Goal: Task Accomplishment & Management: Manage account settings

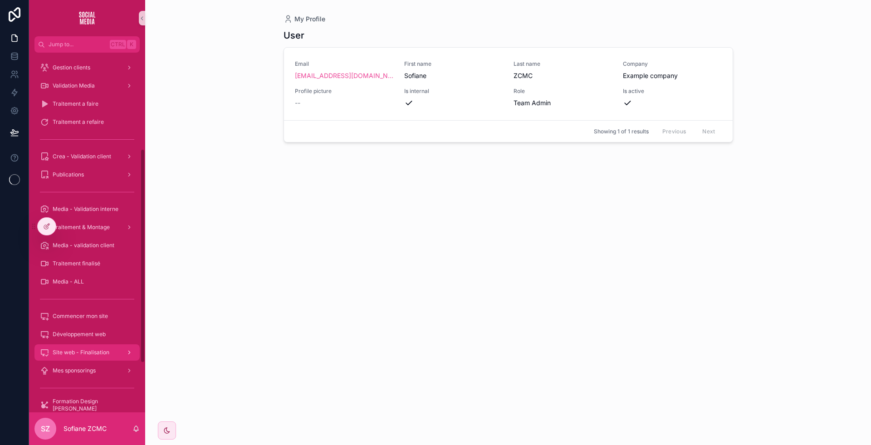
scroll to position [161, 0]
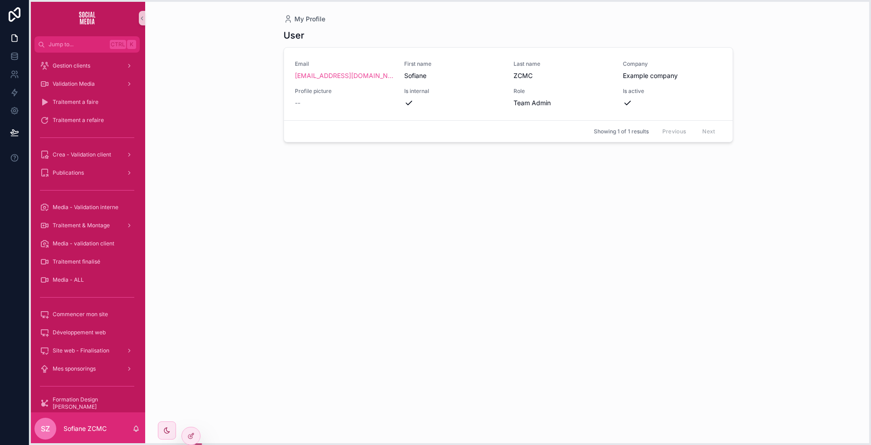
drag, startPoint x: 31, startPoint y: 229, endPoint x: 31, endPoint y: 469, distance: 239.9
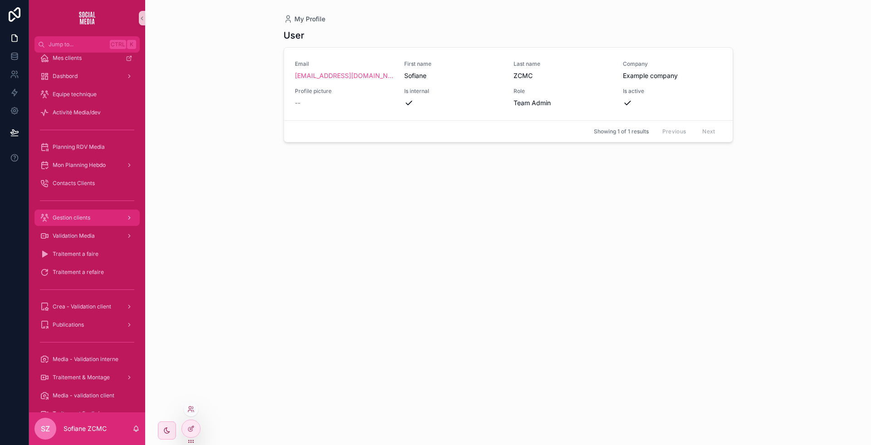
scroll to position [0, 0]
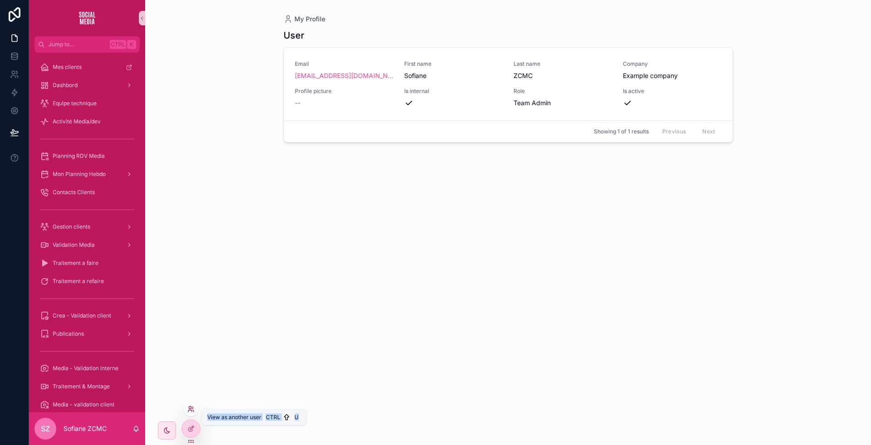
click at [191, 410] on icon at bounding box center [190, 409] width 7 height 7
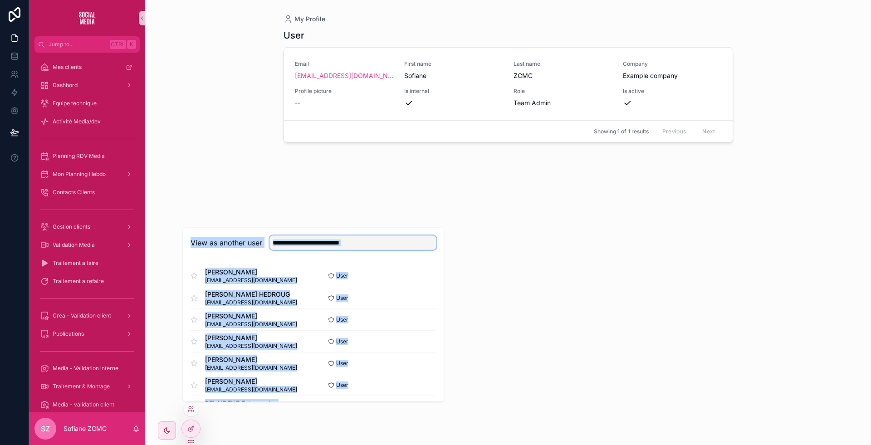
click at [352, 243] on input "text" at bounding box center [352, 242] width 167 height 15
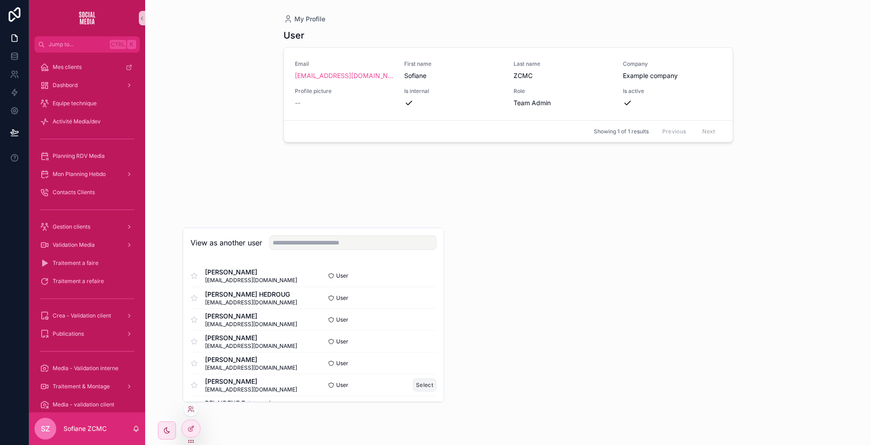
click at [414, 382] on button "Select" at bounding box center [425, 384] width 24 height 13
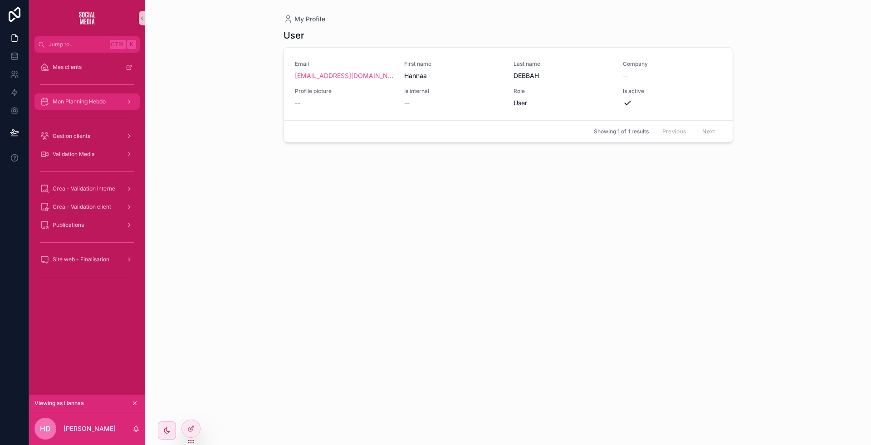
click at [86, 109] on link "Mon Planning Hebdo" at bounding box center [86, 101] width 105 height 16
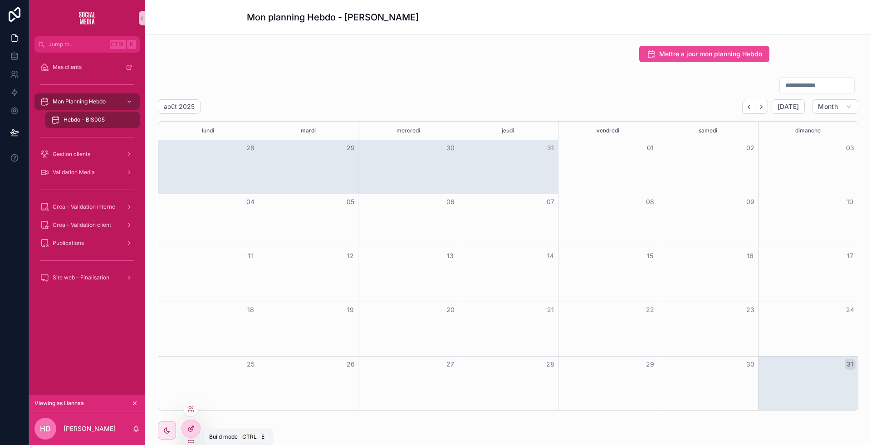
click at [191, 425] on icon at bounding box center [190, 428] width 7 height 7
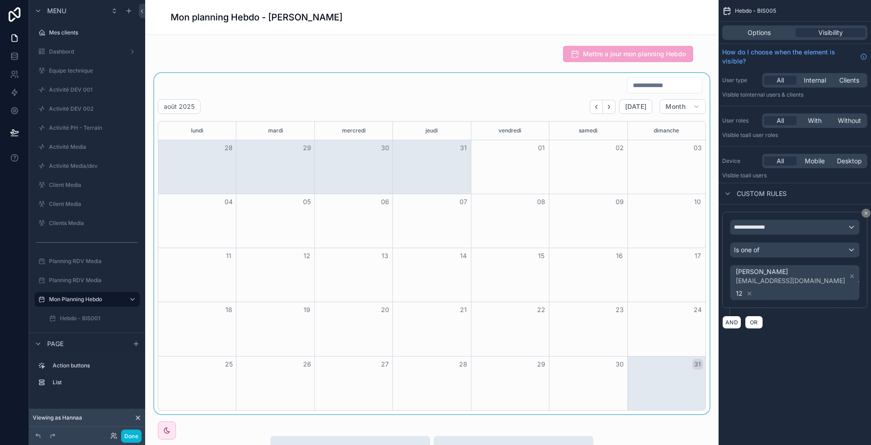
click at [419, 117] on div "scrollable content" at bounding box center [431, 243] width 559 height 341
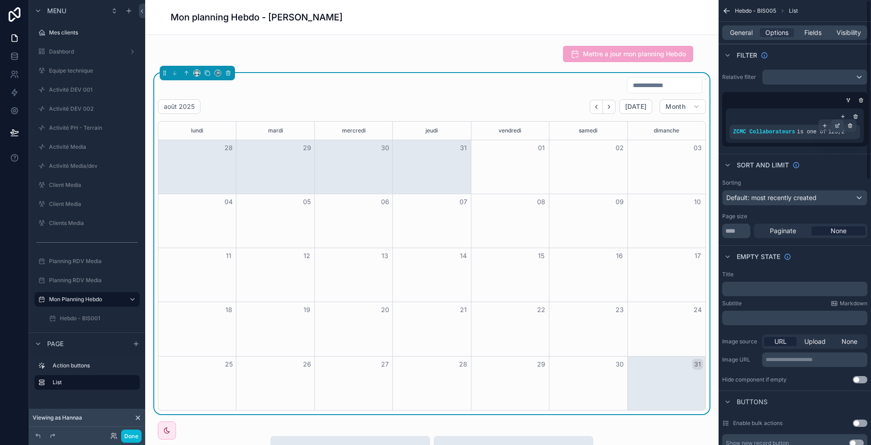
click at [838, 128] on icon "scrollable content" at bounding box center [837, 125] width 5 height 5
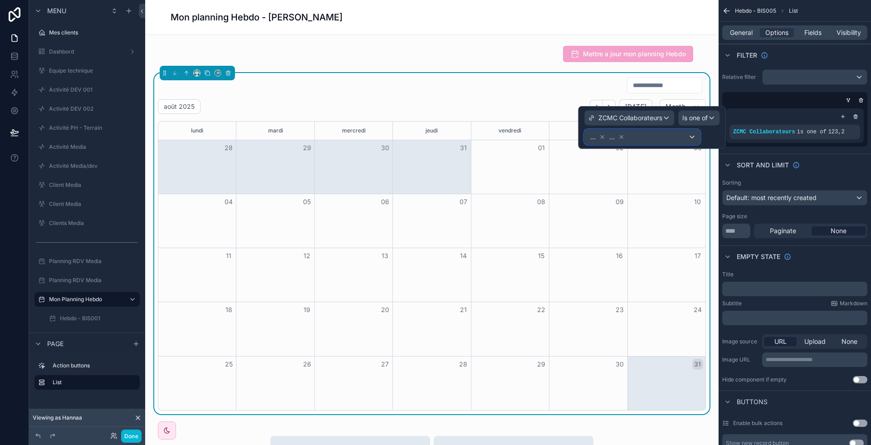
click at [668, 139] on div "... ..." at bounding box center [642, 137] width 115 height 15
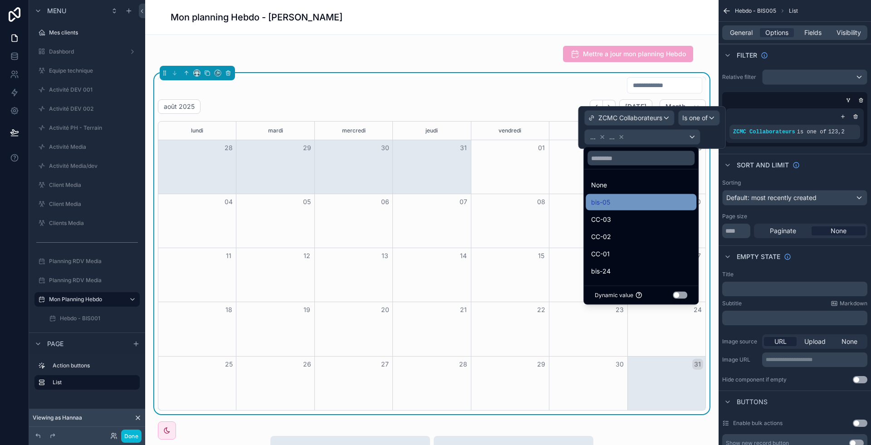
click at [615, 197] on div "bis-05" at bounding box center [641, 202] width 100 height 11
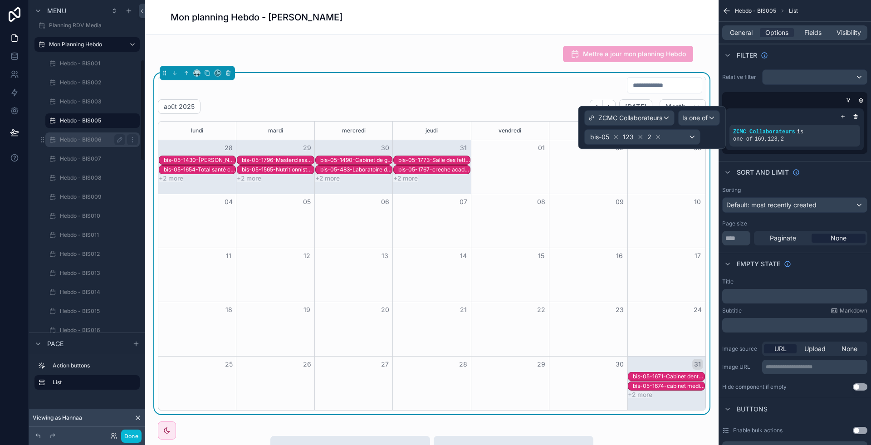
scroll to position [256, 0]
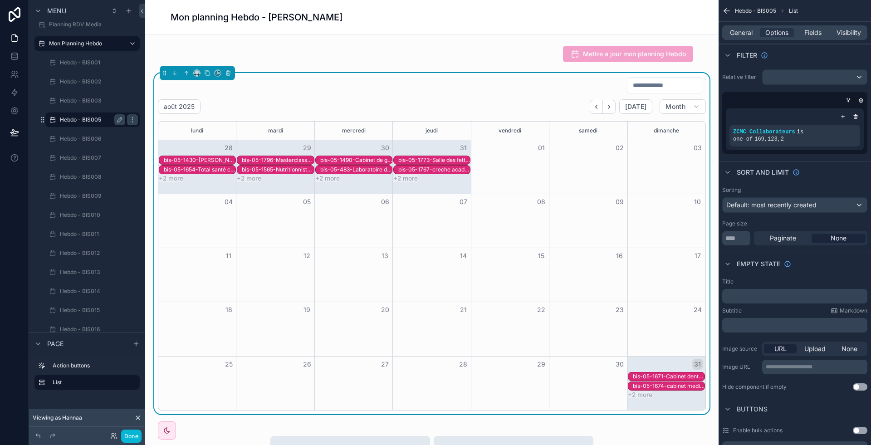
click at [90, 123] on div "Hebdo - BIS005" at bounding box center [92, 119] width 65 height 11
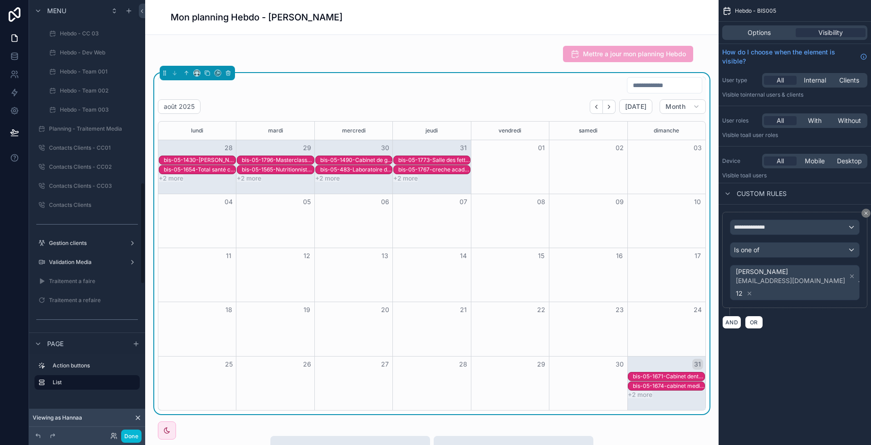
scroll to position [800, 0]
click at [82, 237] on div "Gestion clients" at bounding box center [87, 242] width 76 height 11
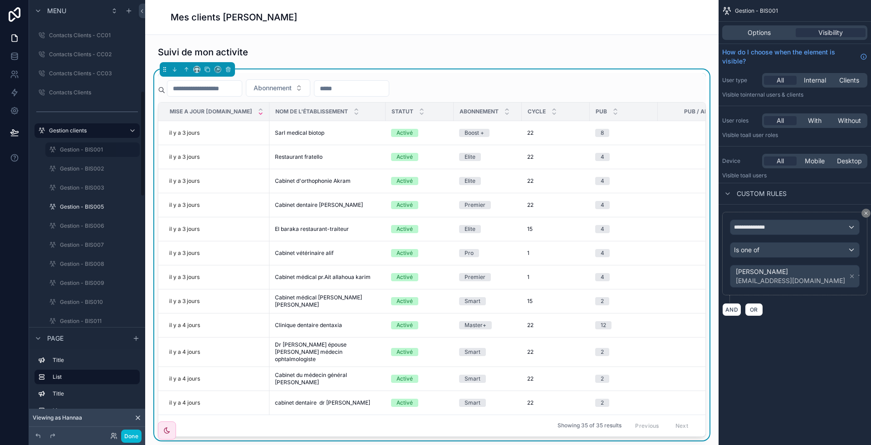
scroll to position [471, 0]
click at [78, 34] on label "Gestion - BIS005" at bounding box center [91, 37] width 62 height 7
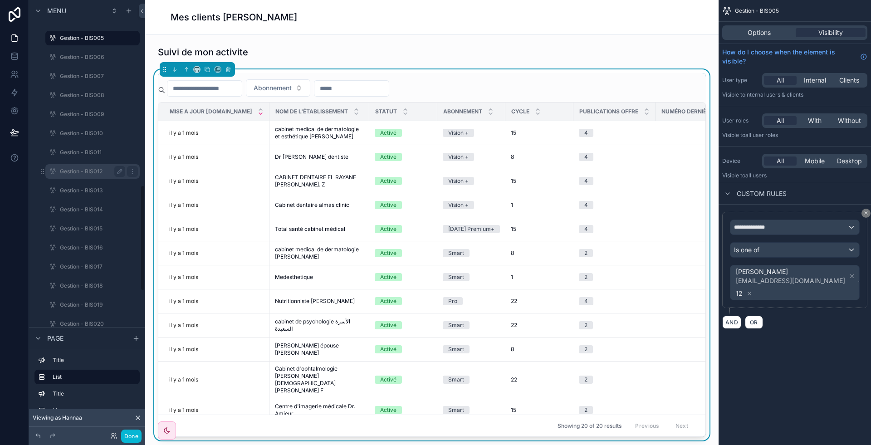
scroll to position [760, 0]
click at [83, 225] on label "Validation Media" at bounding box center [85, 225] width 73 height 7
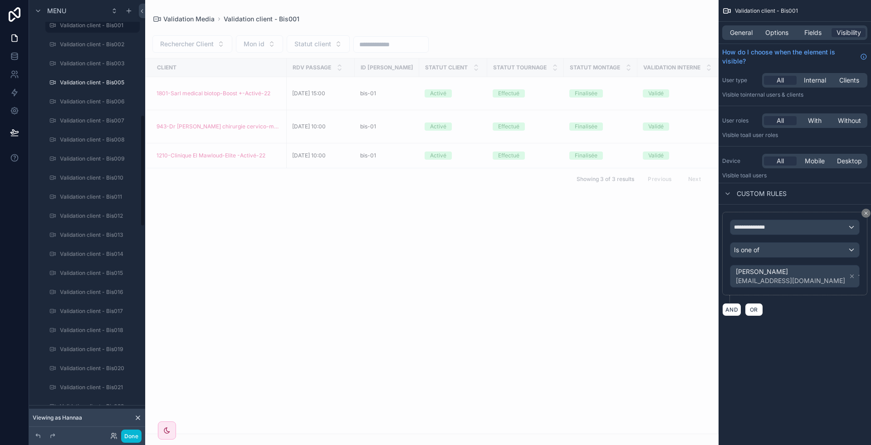
scroll to position [445, 0]
click at [89, 85] on label "Validation client - Bis005" at bounding box center [92, 82] width 64 height 7
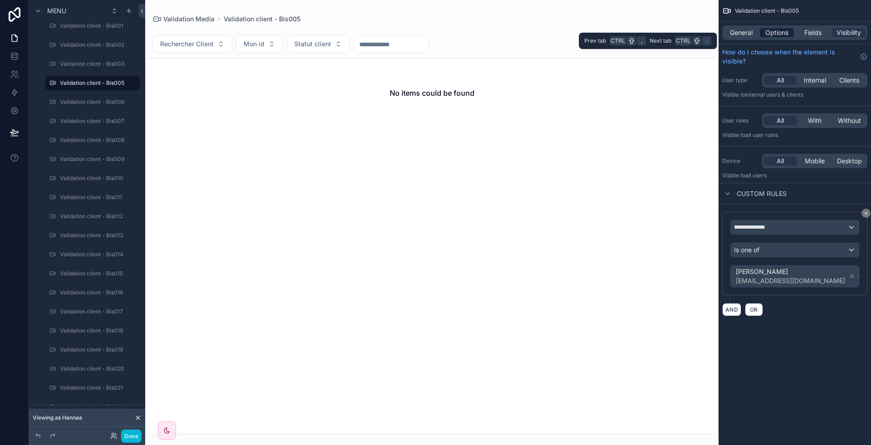
click at [769, 30] on span "Options" at bounding box center [776, 32] width 23 height 9
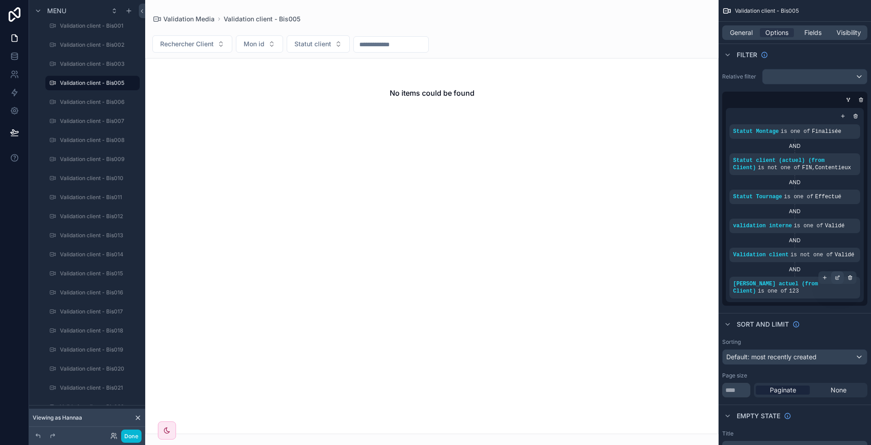
click at [838, 276] on icon "scrollable content" at bounding box center [838, 276] width 1 height 1
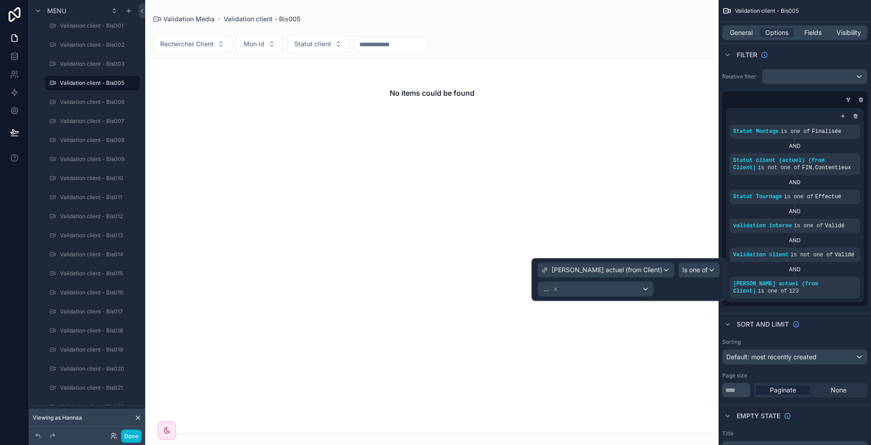
click at [621, 296] on div "[PERSON_NAME] actuel (from Client) Is one of ..." at bounding box center [629, 279] width 194 height 43
click at [617, 293] on div "..." at bounding box center [595, 289] width 115 height 15
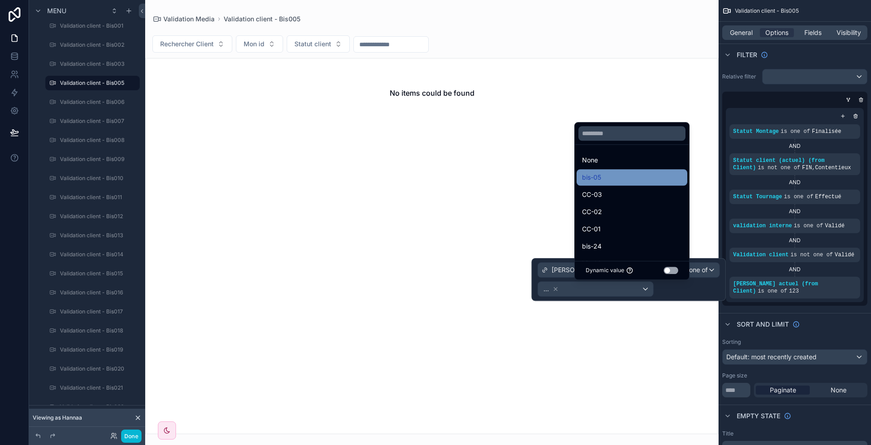
click at [599, 180] on span "bis-05" at bounding box center [591, 177] width 19 height 11
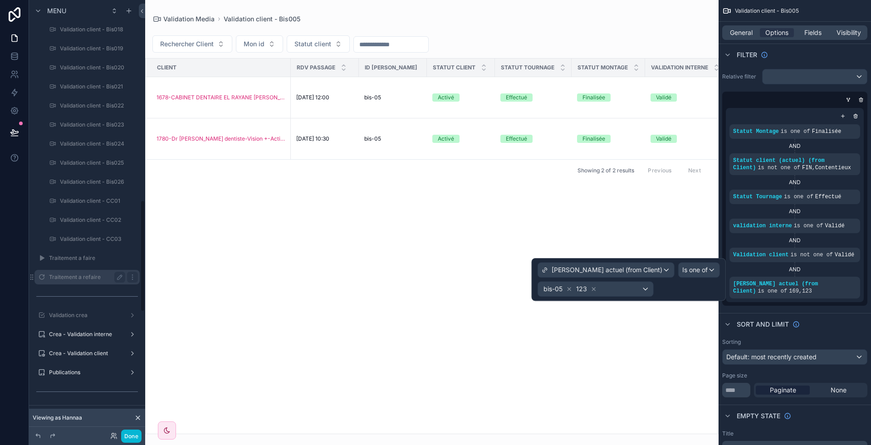
scroll to position [797, 0]
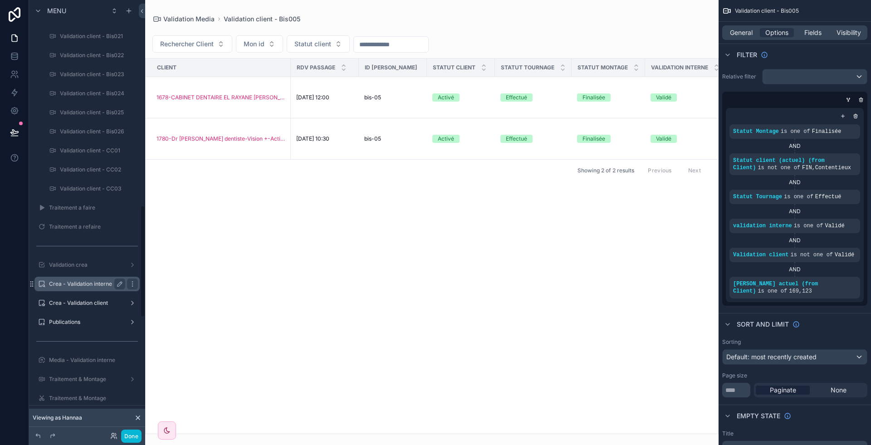
click at [75, 286] on label "Crea - Validation interne" at bounding box center [85, 283] width 73 height 7
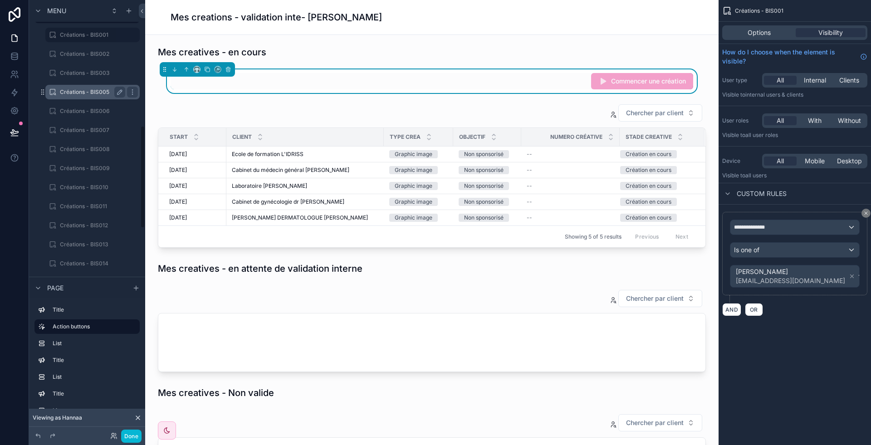
scroll to position [531, 0]
click at [88, 93] on label "Créations - BIS005" at bounding box center [91, 92] width 62 height 7
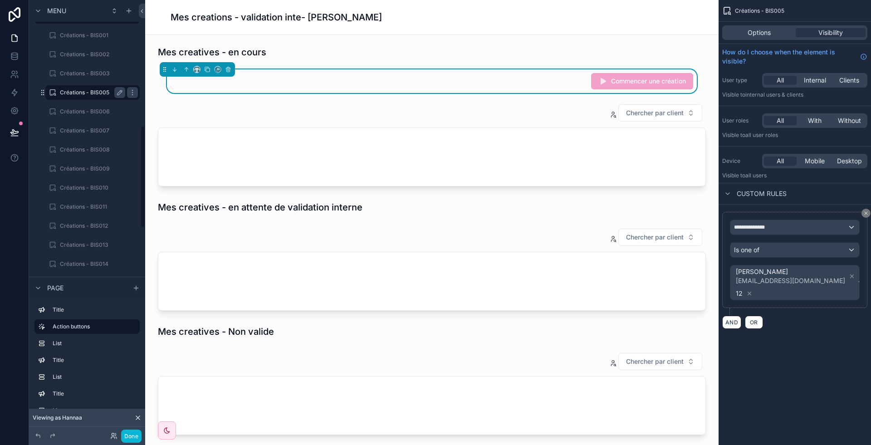
click at [100, 91] on label "Créations - BIS005" at bounding box center [91, 92] width 62 height 7
click at [413, 136] on div "scrollable content" at bounding box center [431, 145] width 559 height 90
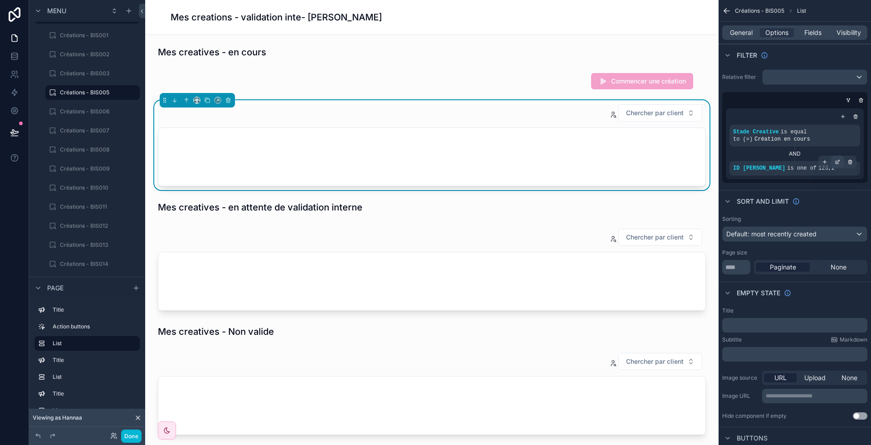
click at [837, 162] on icon "scrollable content" at bounding box center [837, 161] width 5 height 5
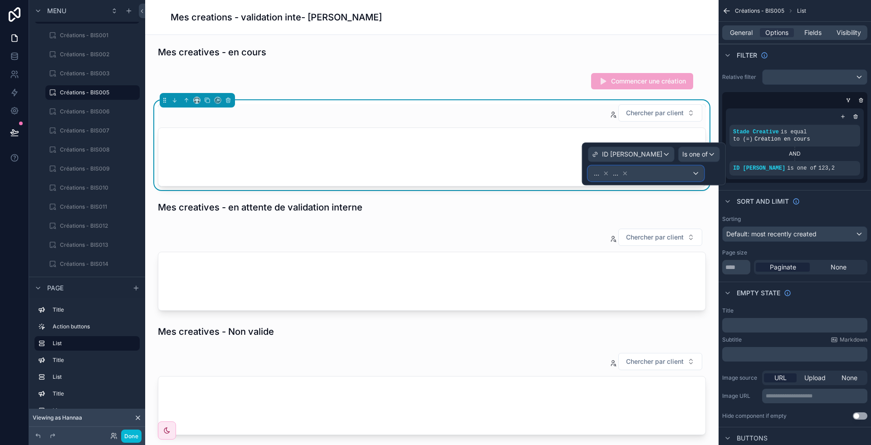
click at [663, 173] on div "... ..." at bounding box center [645, 173] width 115 height 15
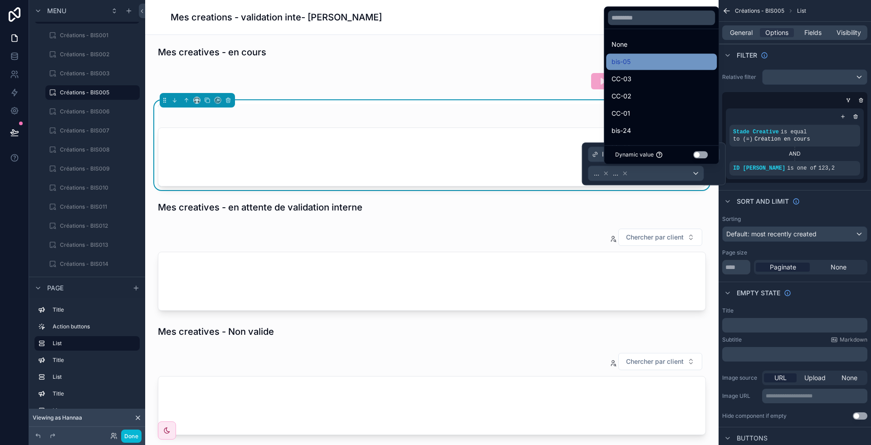
click at [639, 64] on div "bis-05" at bounding box center [661, 61] width 100 height 11
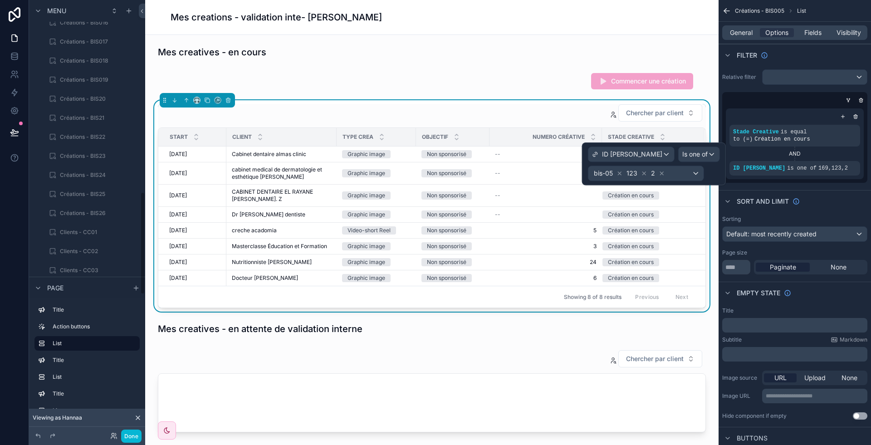
scroll to position [990, 0]
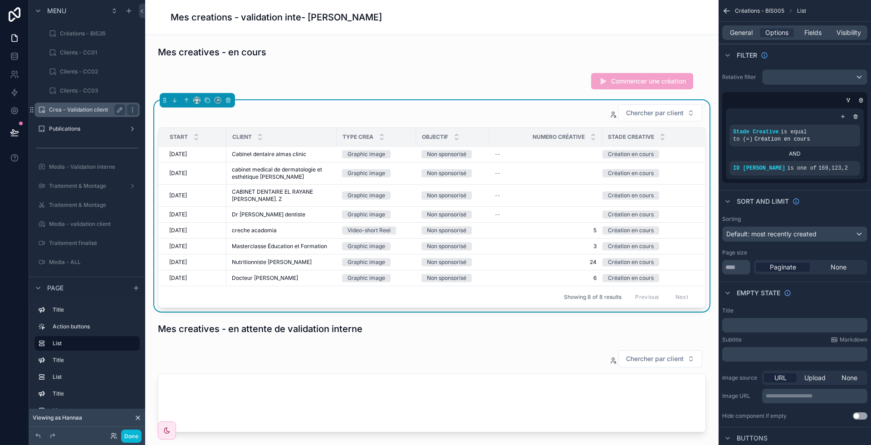
click at [68, 112] on label "Crea - Validation client" at bounding box center [85, 109] width 73 height 7
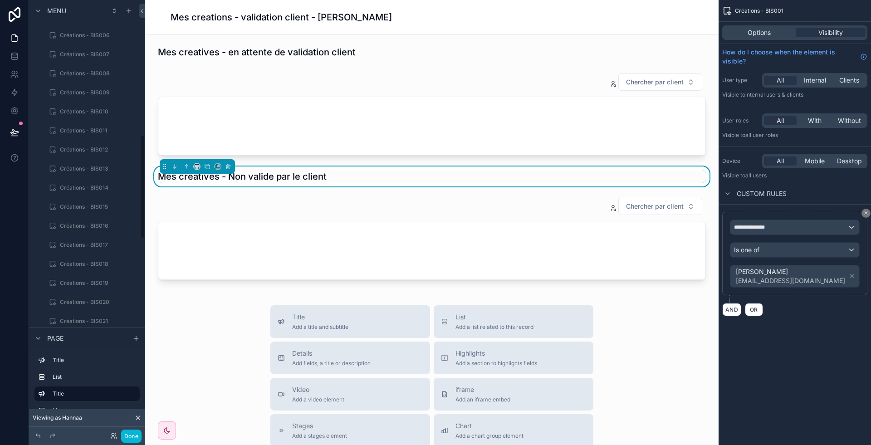
scroll to position [557, 0]
click at [80, 102] on label "Créations - BIS005" at bounding box center [91, 104] width 62 height 7
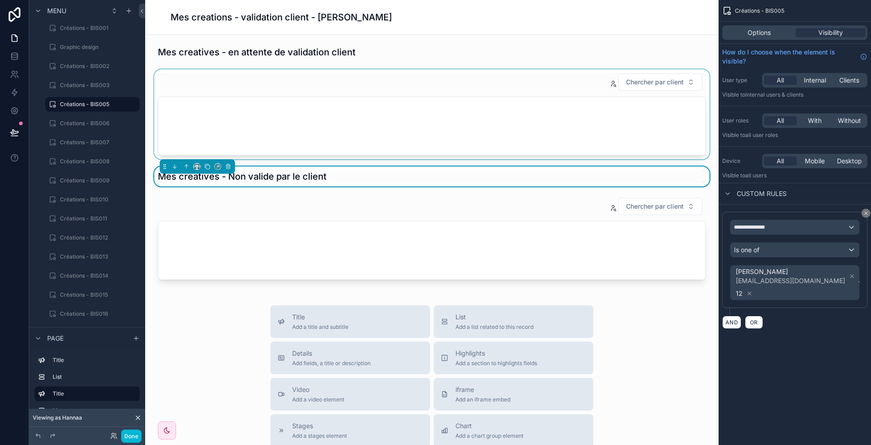
click at [415, 119] on div "scrollable content" at bounding box center [431, 114] width 559 height 90
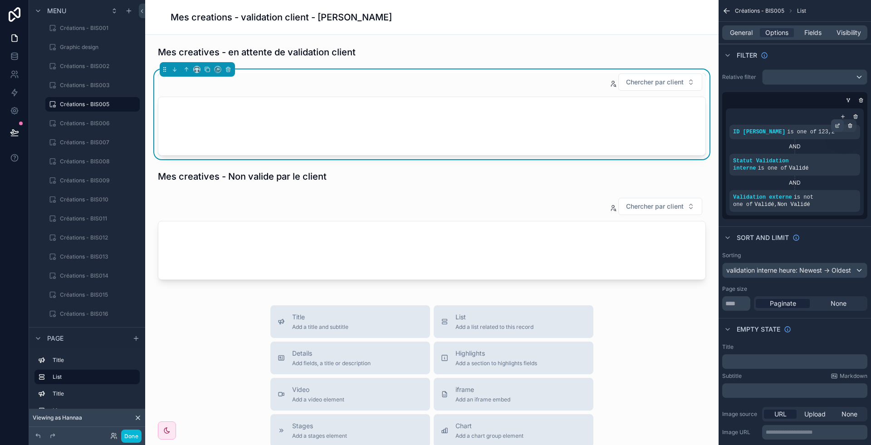
click at [836, 131] on div "scrollable content" at bounding box center [837, 125] width 13 height 13
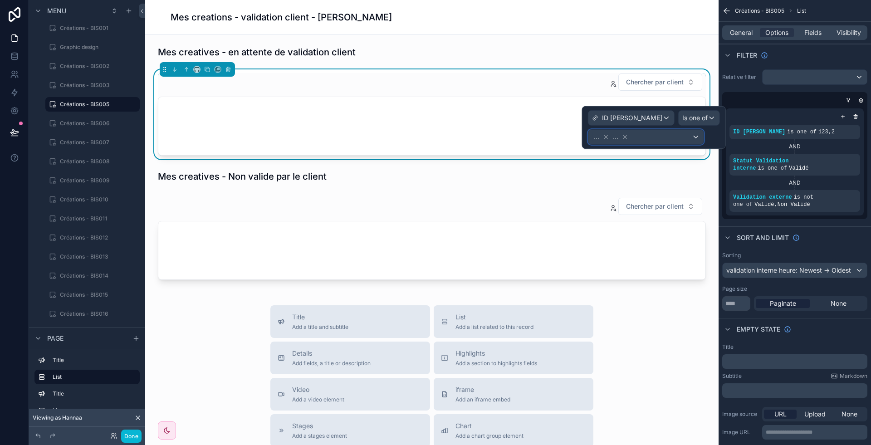
click at [664, 137] on div "... ..." at bounding box center [645, 137] width 115 height 15
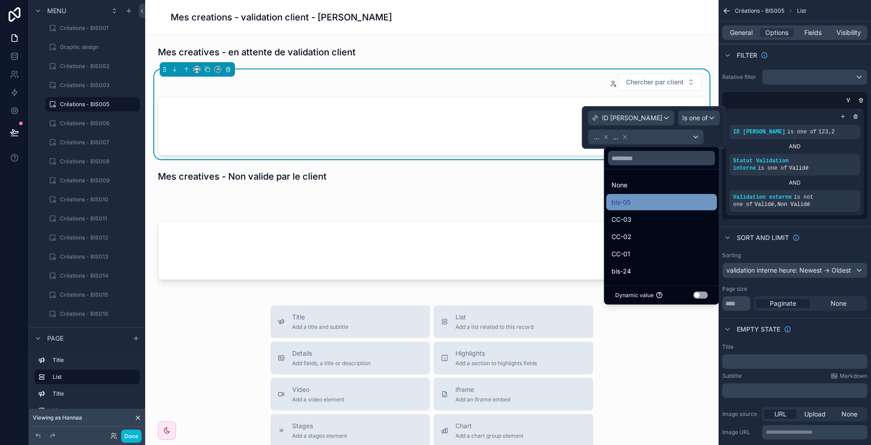
click at [638, 209] on div "bis-05" at bounding box center [661, 202] width 111 height 16
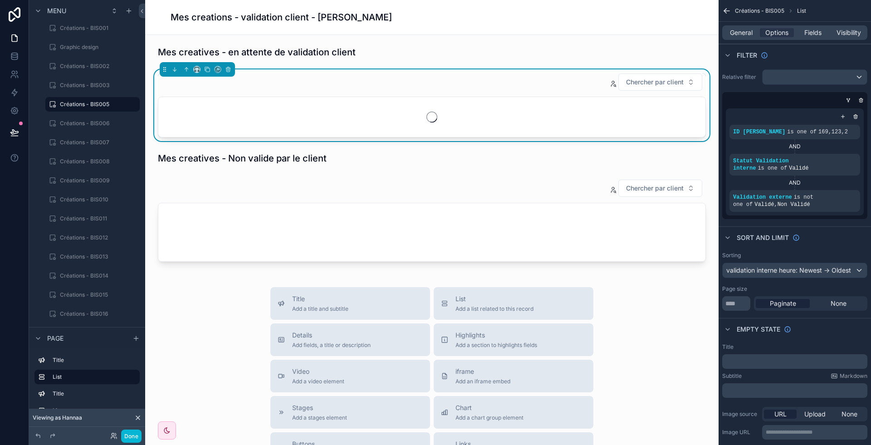
click at [419, 230] on div "scrollable content" at bounding box center [431, 221] width 559 height 90
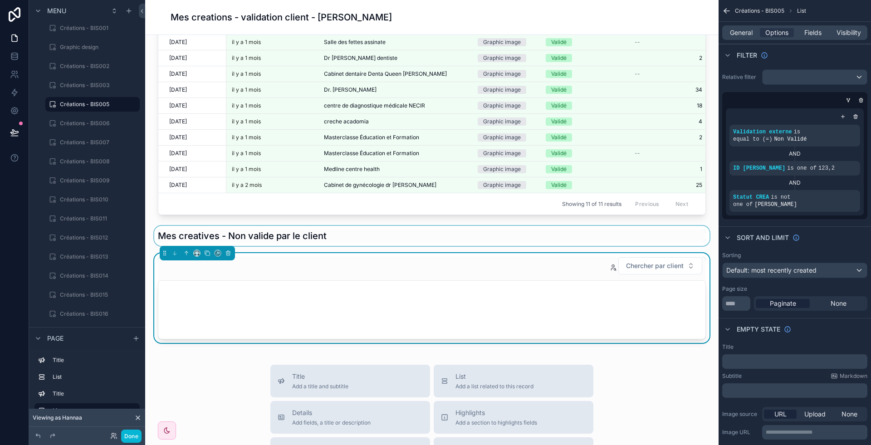
scroll to position [98, 0]
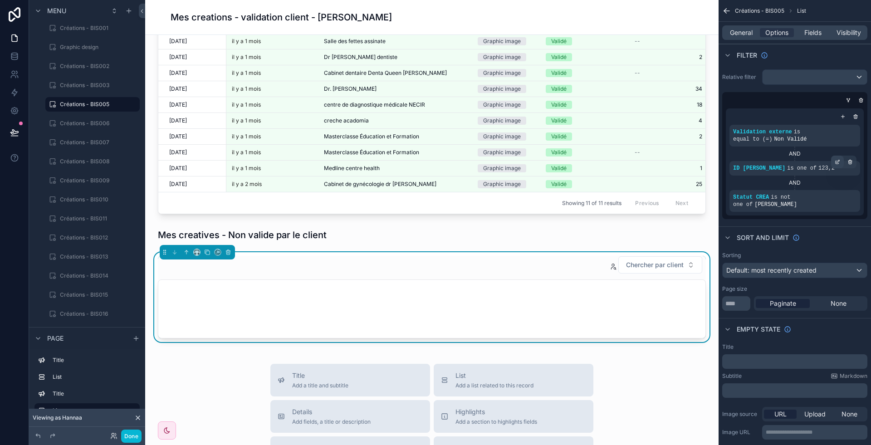
click at [836, 162] on icon "scrollable content" at bounding box center [837, 161] width 5 height 5
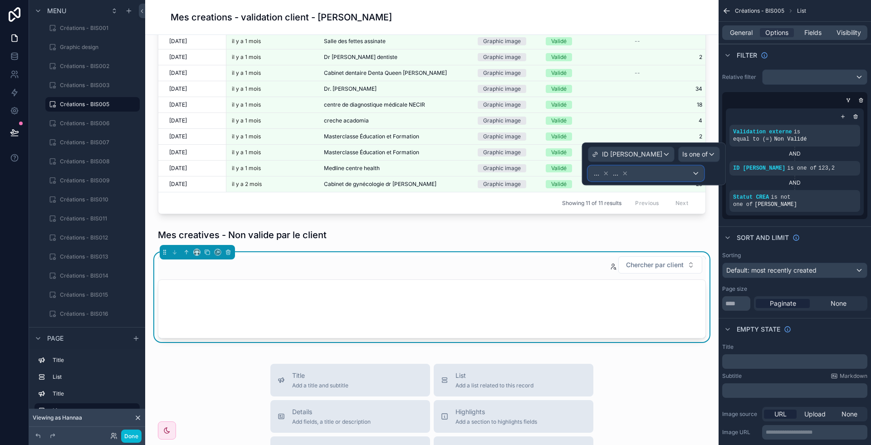
click at [676, 175] on div "... ..." at bounding box center [645, 173] width 115 height 15
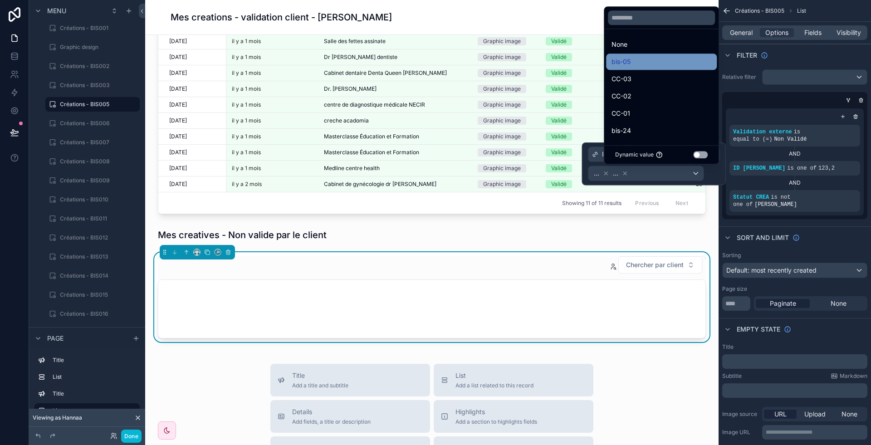
click at [652, 66] on div "bis-05" at bounding box center [661, 61] width 100 height 11
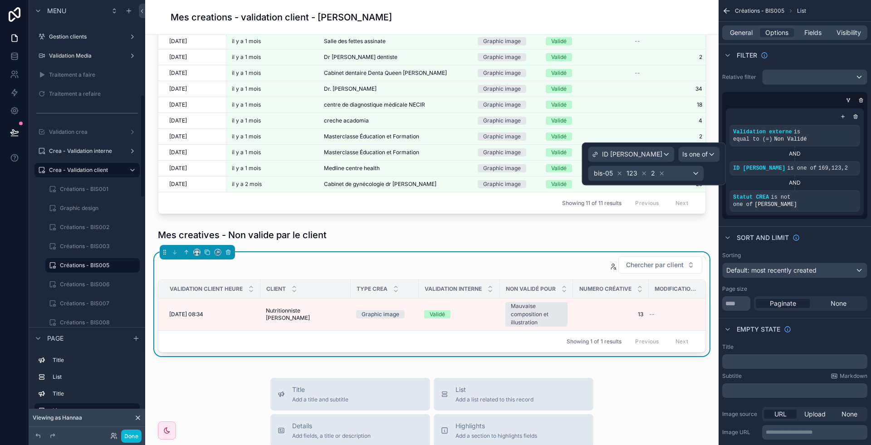
scroll to position [395, 0]
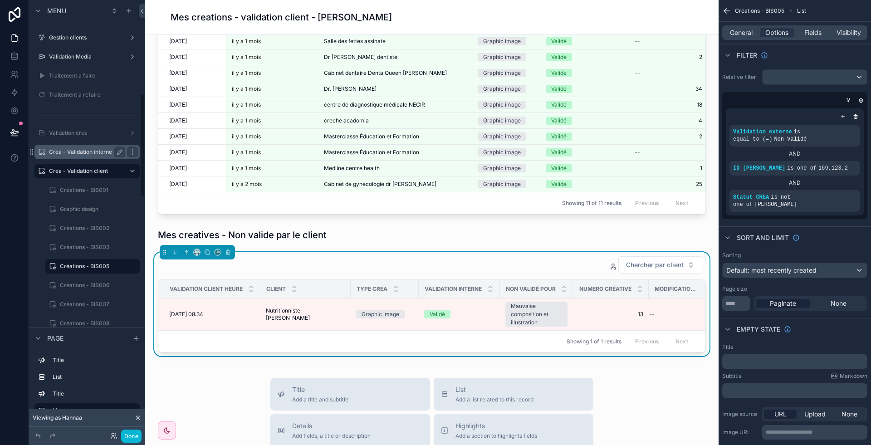
click at [75, 155] on div "Crea - Validation interne" at bounding box center [87, 152] width 76 height 11
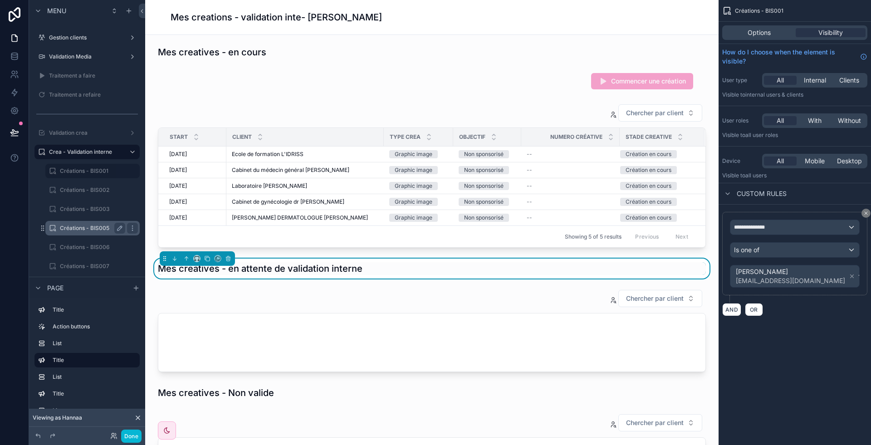
click at [71, 232] on div "Créations - BIS005" at bounding box center [92, 228] width 65 height 11
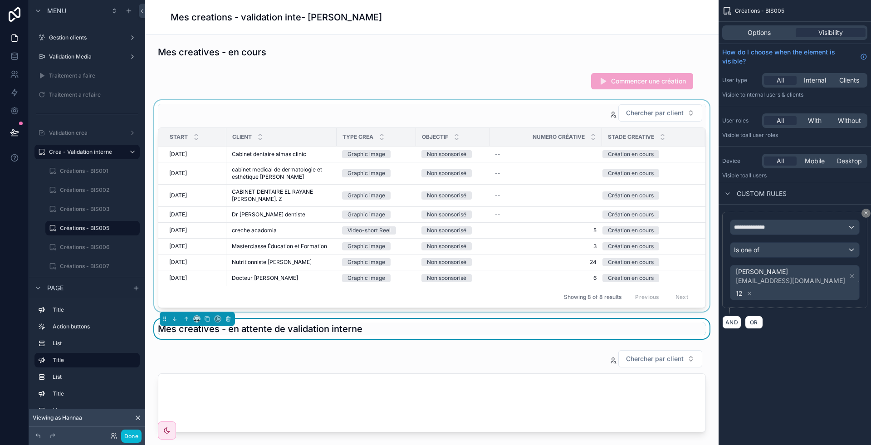
click at [457, 113] on div "scrollable content" at bounding box center [431, 205] width 559 height 211
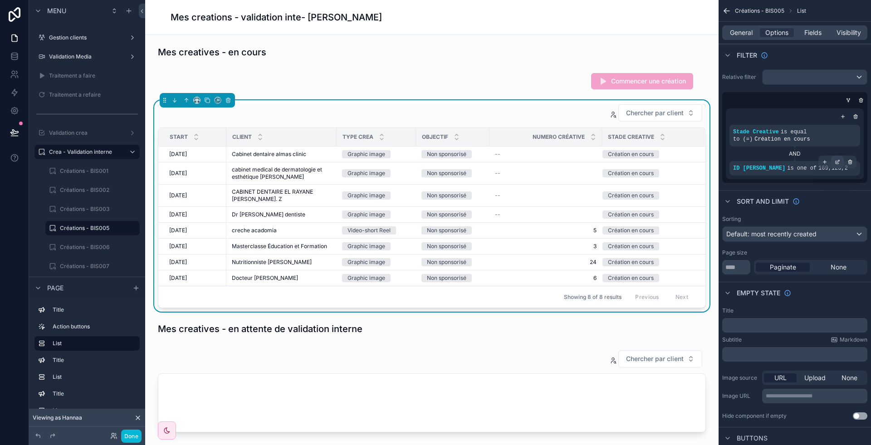
click at [835, 161] on icon "scrollable content" at bounding box center [837, 161] width 5 height 5
click at [463, 369] on div "scrollable content" at bounding box center [431, 391] width 559 height 90
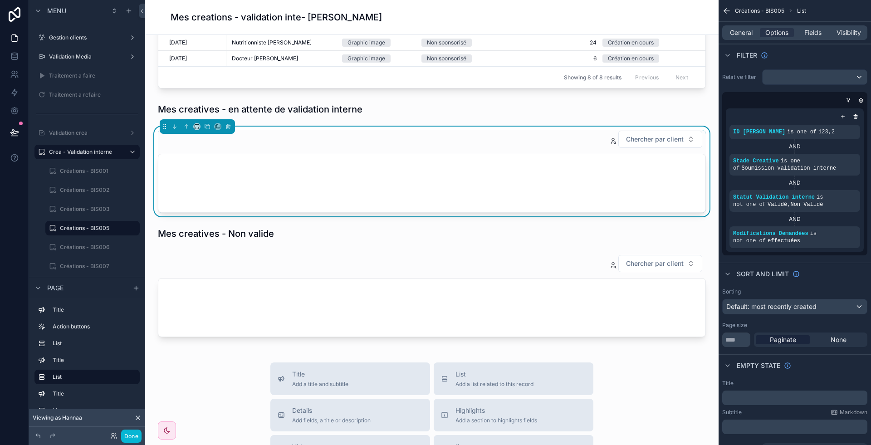
scroll to position [221, 0]
click at [836, 125] on icon "scrollable content" at bounding box center [837, 125] width 5 height 5
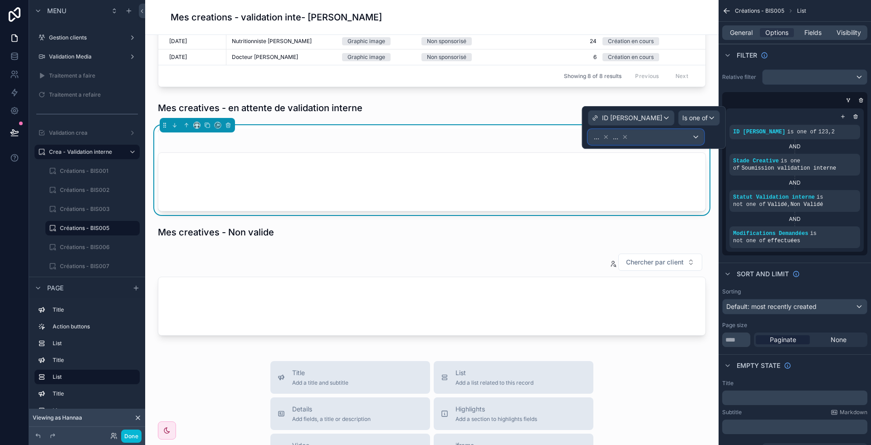
click at [680, 136] on div "... ..." at bounding box center [645, 137] width 115 height 15
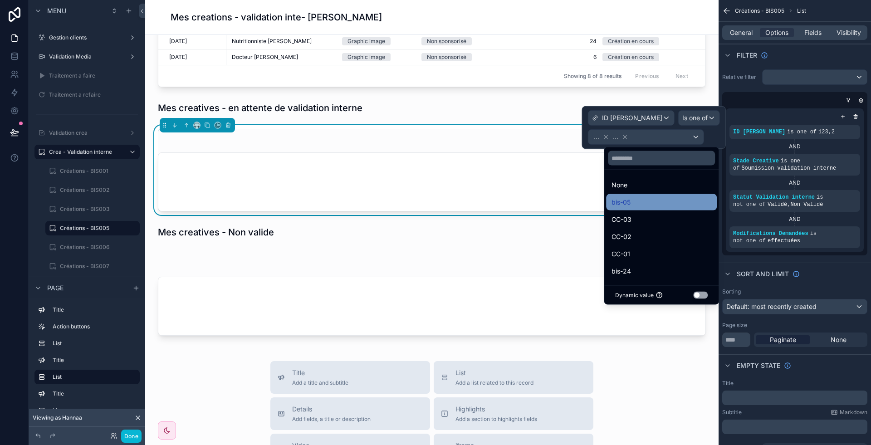
click at [634, 197] on div "bis-05" at bounding box center [661, 202] width 100 height 11
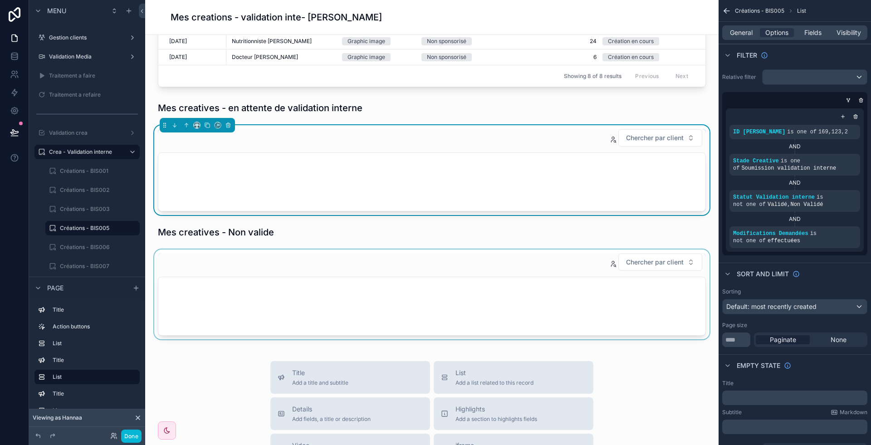
click at [388, 314] on div "scrollable content" at bounding box center [431, 294] width 559 height 90
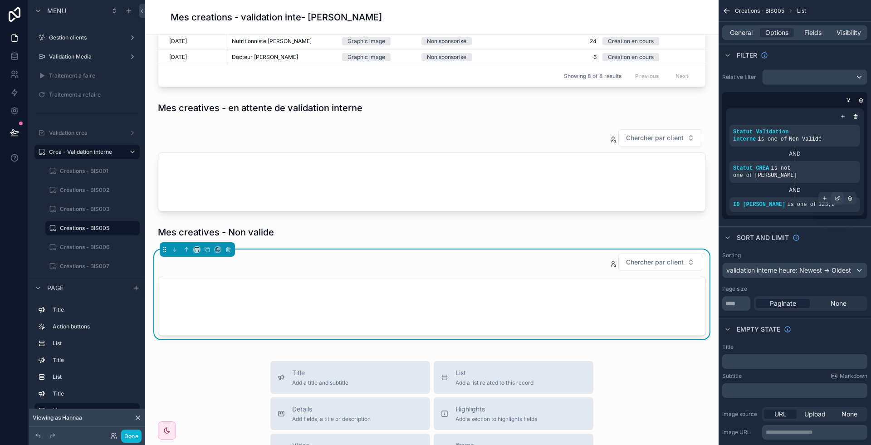
click at [836, 197] on icon "scrollable content" at bounding box center [837, 198] width 3 height 3
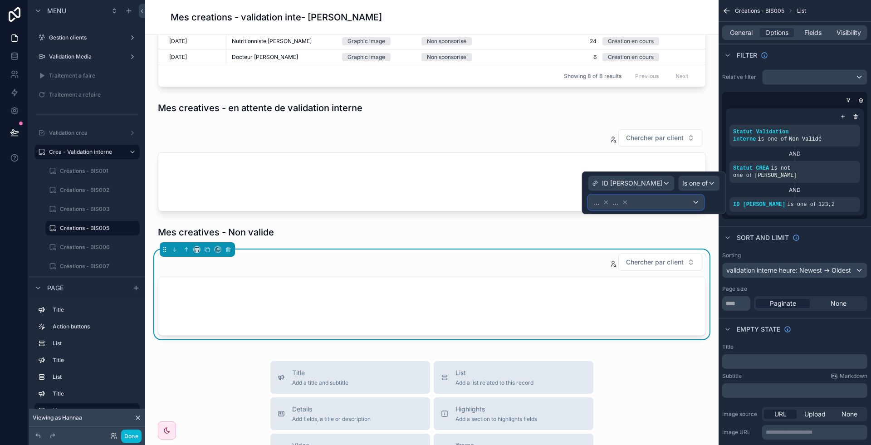
click at [682, 205] on div "... ..." at bounding box center [645, 202] width 115 height 15
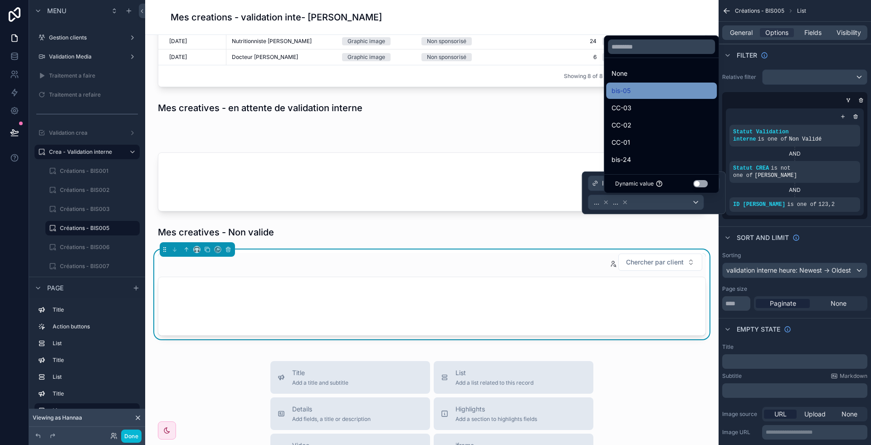
click at [638, 94] on div "bis-05" at bounding box center [661, 90] width 100 height 11
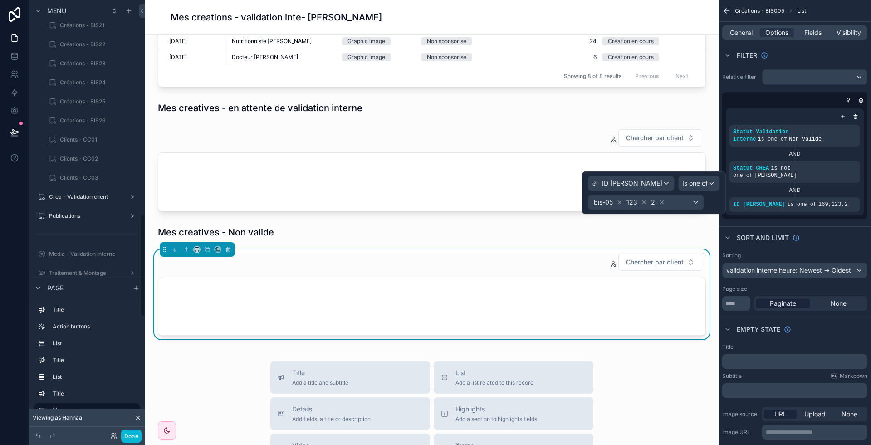
scroll to position [904, 0]
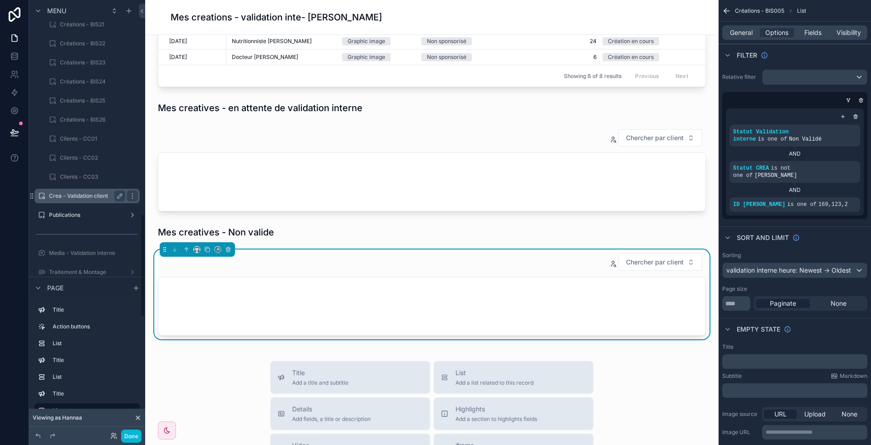
click at [76, 191] on div "Crea - Validation client" at bounding box center [87, 196] width 76 height 11
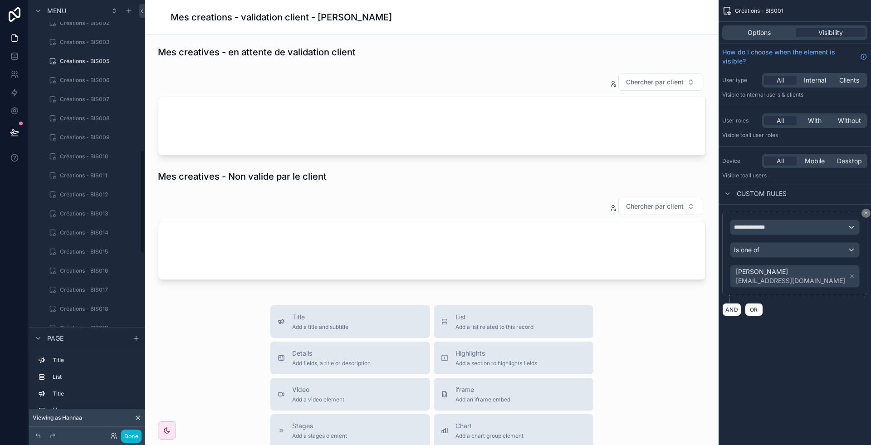
scroll to position [590, 0]
click at [97, 66] on div "Créations - BIS005" at bounding box center [92, 71] width 65 height 11
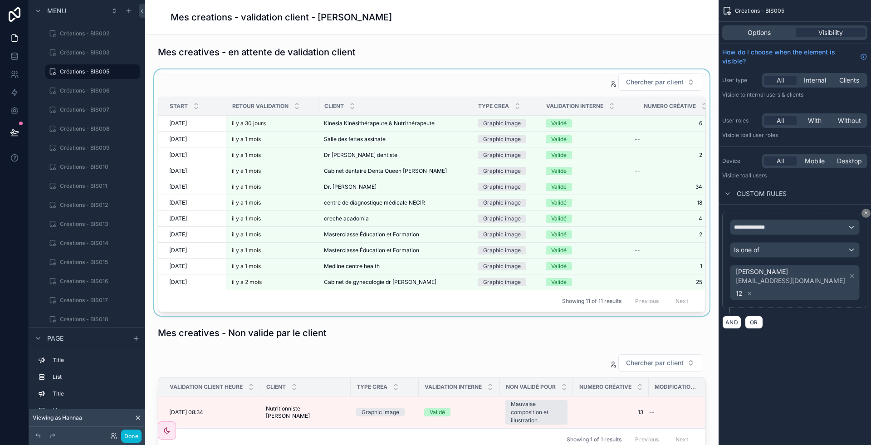
click at [435, 83] on div "scrollable content" at bounding box center [431, 192] width 559 height 246
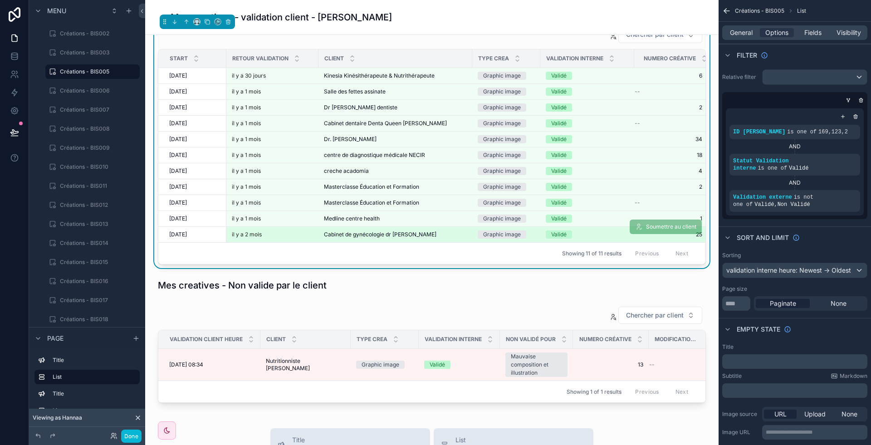
scroll to position [63, 0]
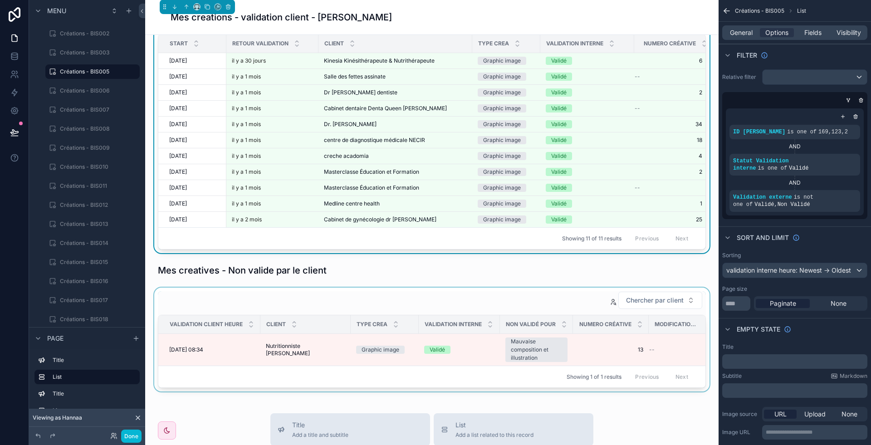
click at [389, 346] on div "scrollable content" at bounding box center [431, 340] width 559 height 104
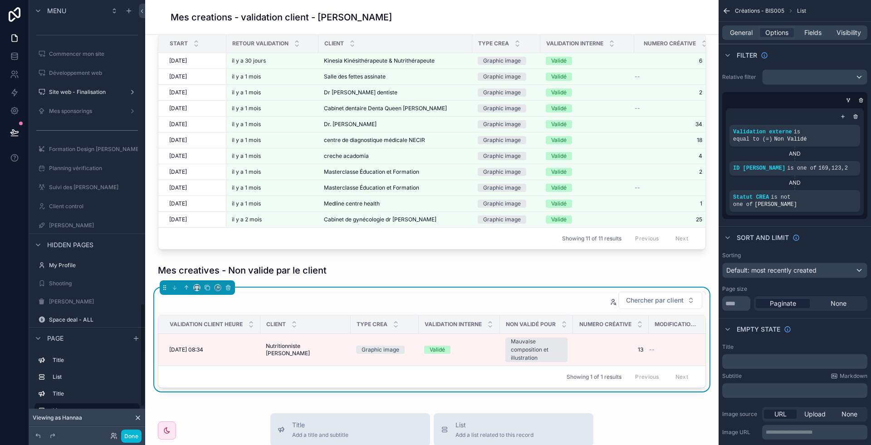
scroll to position [1275, 0]
click at [94, 93] on label "Site web - Finalisation" at bounding box center [85, 91] width 73 height 7
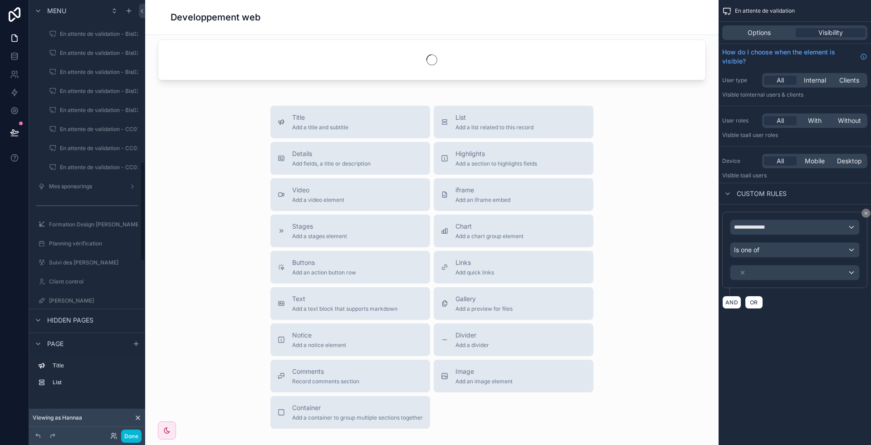
scroll to position [704, 0]
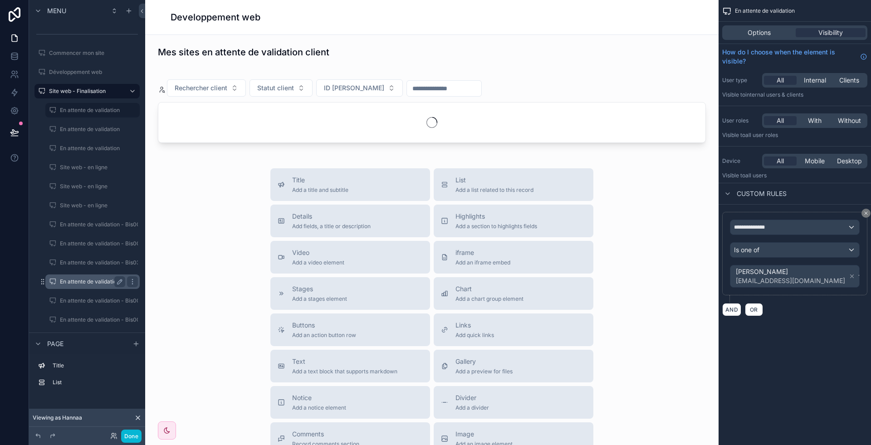
click at [86, 279] on label "En attente de validation - Bis005" at bounding box center [101, 281] width 83 height 7
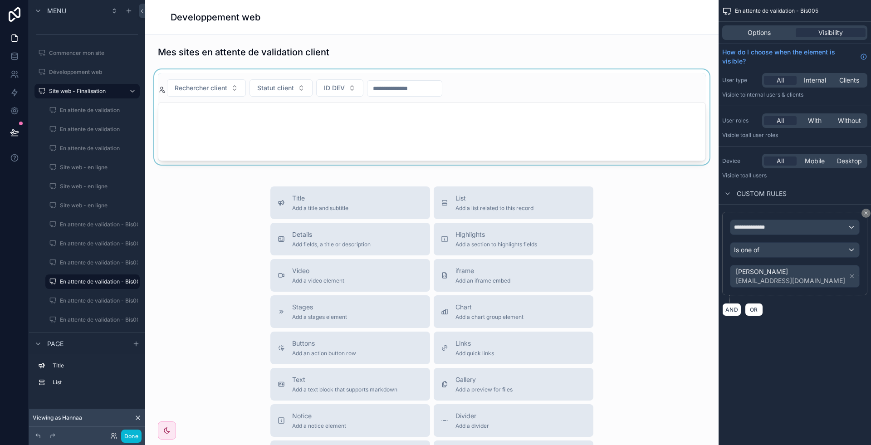
click at [445, 107] on div "scrollable content" at bounding box center [431, 116] width 559 height 95
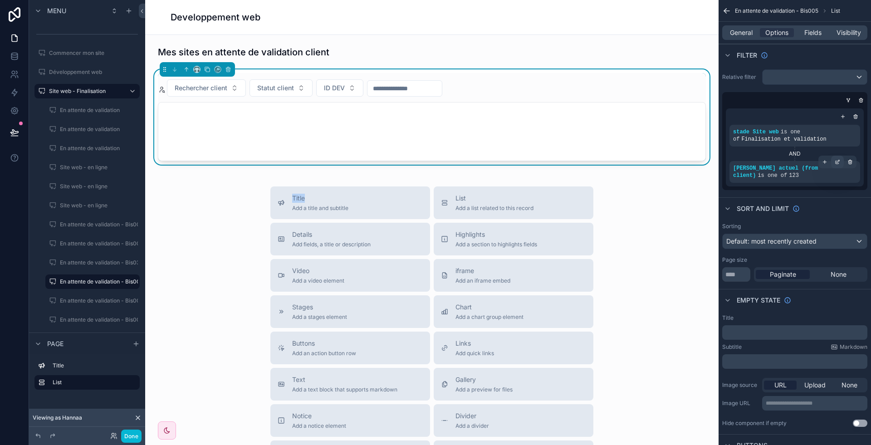
click at [836, 164] on icon "scrollable content" at bounding box center [837, 161] width 5 height 5
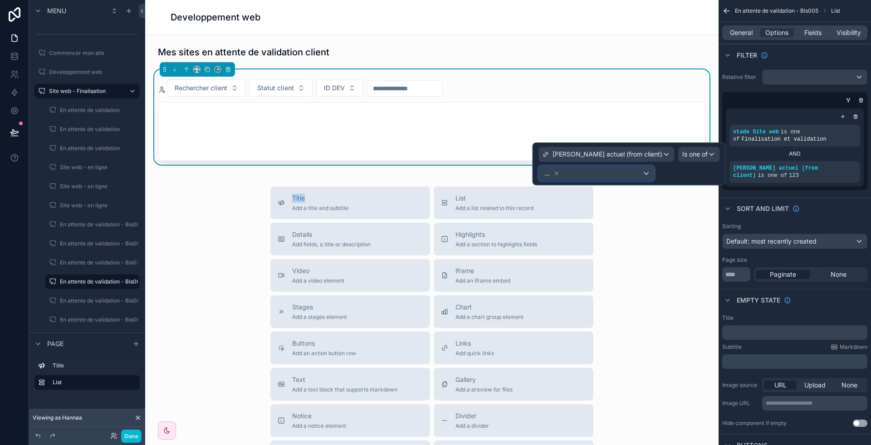
click at [655, 180] on button "..." at bounding box center [596, 173] width 116 height 15
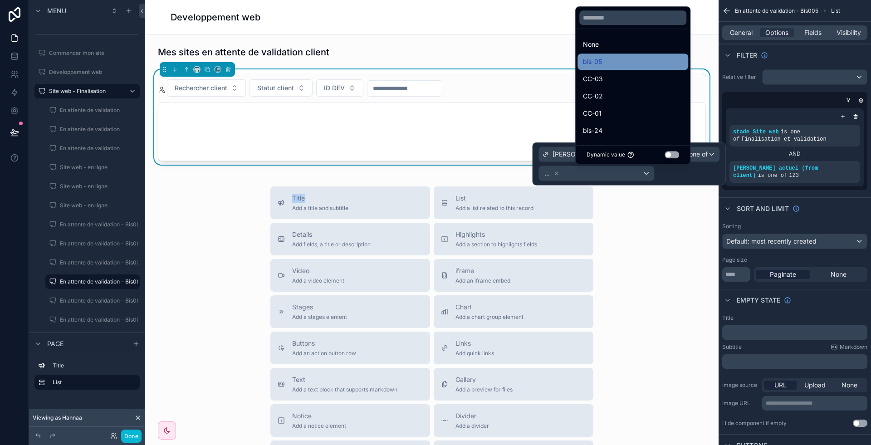
click at [594, 67] on span "bis-05" at bounding box center [592, 61] width 19 height 11
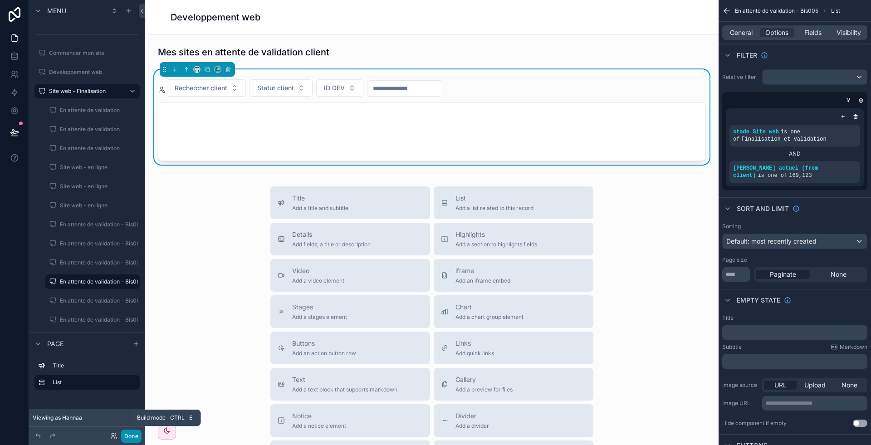
click at [132, 442] on button "Done" at bounding box center [131, 436] width 20 height 13
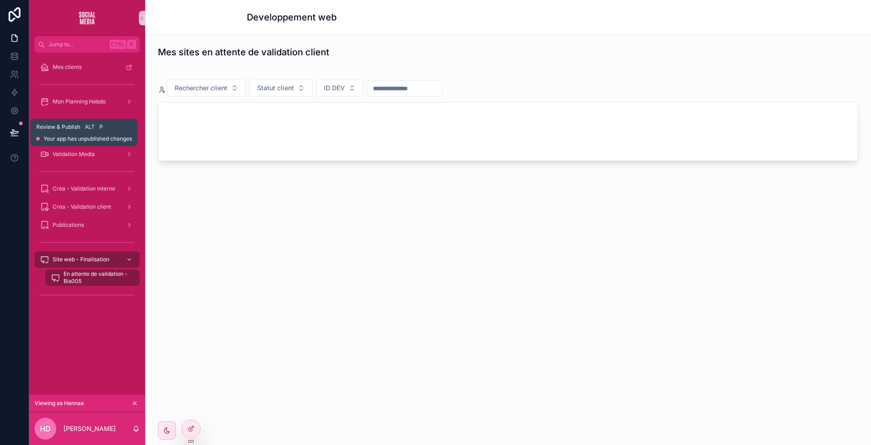
click at [12, 134] on icon at bounding box center [14, 132] width 8 height 5
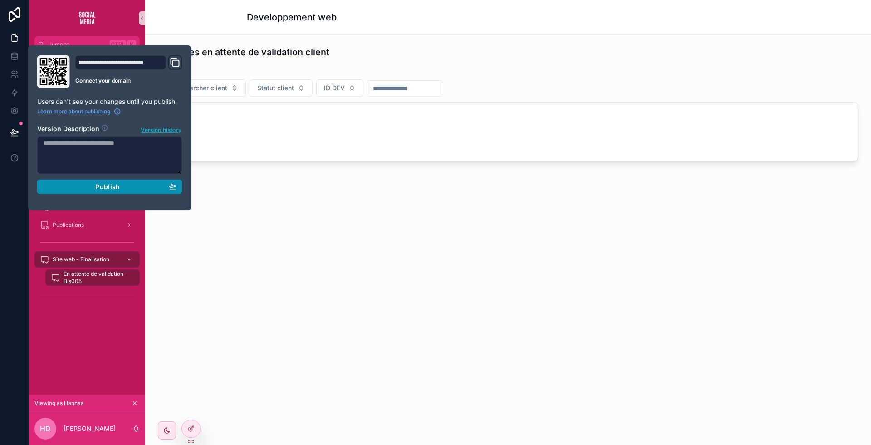
click at [133, 180] on button "Publish" at bounding box center [109, 187] width 145 height 15
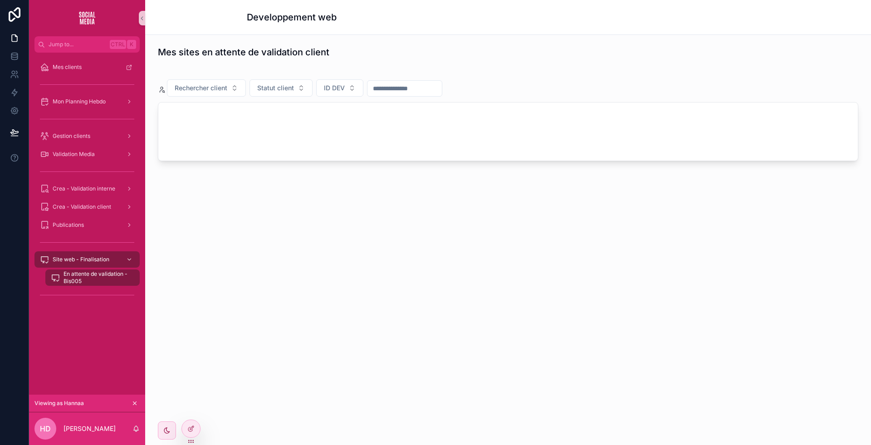
click at [350, 200] on div "Mes sites en attente de validation client Rechercher client Statut client ID DEV" at bounding box center [508, 129] width 726 height 188
